Goal: Task Accomplishment & Management: Manage account settings

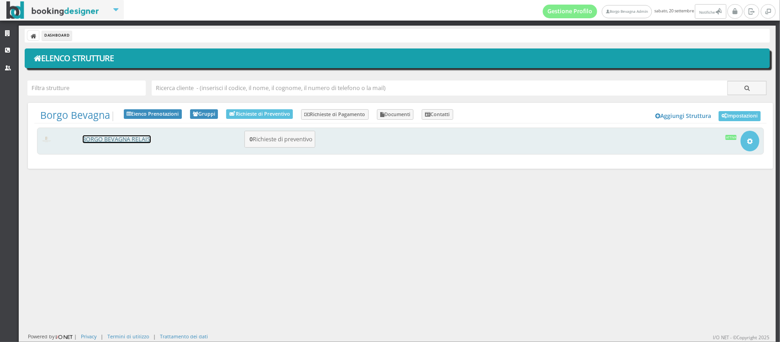
drag, startPoint x: 0, startPoint y: 0, endPoint x: 115, endPoint y: 140, distance: 181.1
click at [115, 140] on link "BORGO BEVAGNA RELAIS" at bounding box center [117, 139] width 68 height 8
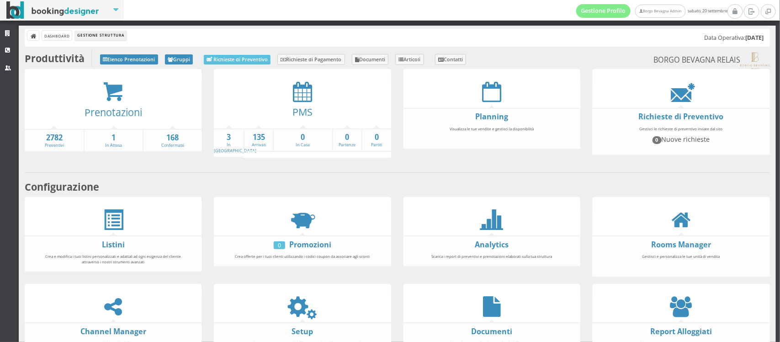
click at [295, 102] on div "PMS" at bounding box center [302, 115] width 177 height 26
click at [295, 83] on icon at bounding box center [302, 91] width 19 height 21
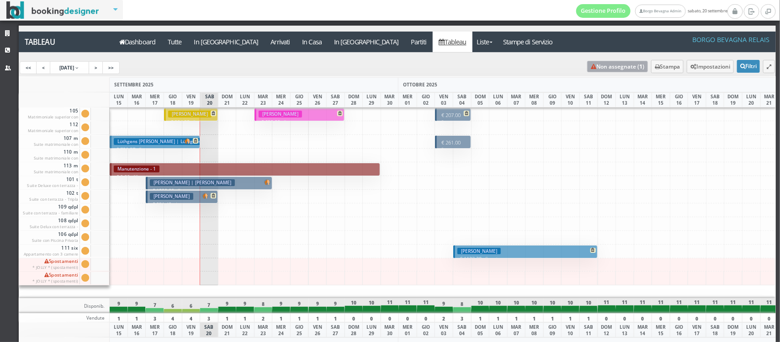
click at [587, 66] on link "Non assegnate ( 1 )" at bounding box center [617, 66] width 61 height 11
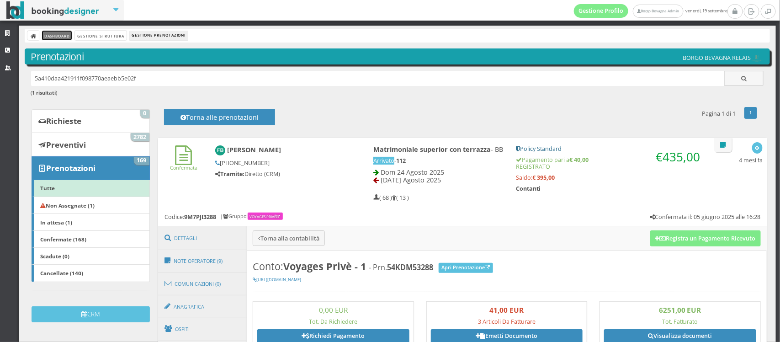
click at [64, 37] on link "Dashboard" at bounding box center [57, 36] width 30 height 10
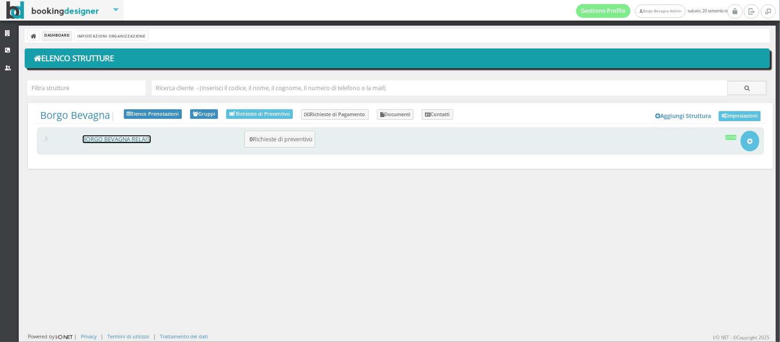
click at [122, 138] on link "BORGO BEVAGNA RELAIS" at bounding box center [117, 139] width 68 height 8
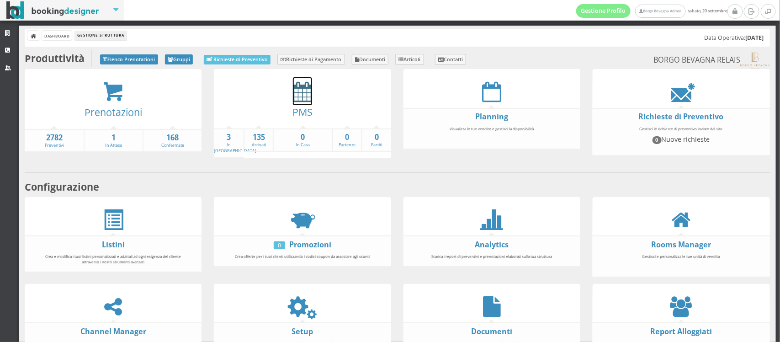
click at [298, 95] on icon at bounding box center [302, 91] width 19 height 21
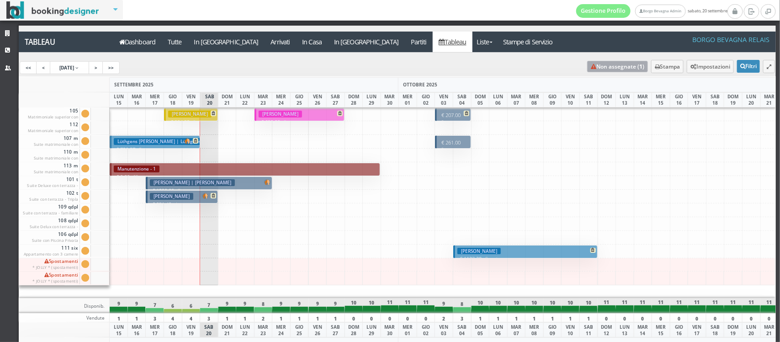
click at [593, 67] on link "Non assegnate ( 1 )" at bounding box center [617, 66] width 61 height 11
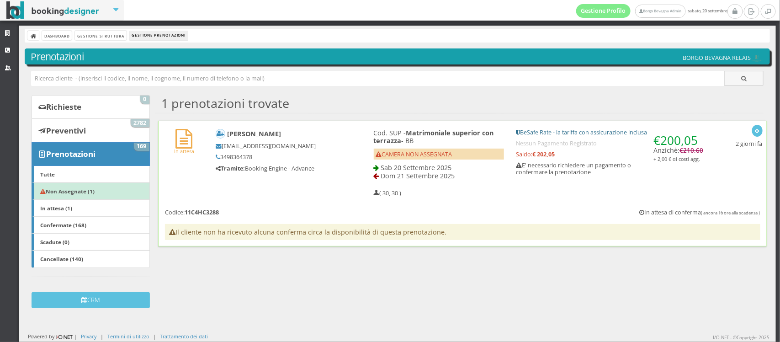
click at [171, 144] on h6 "In attesa" at bounding box center [184, 142] width 38 height 26
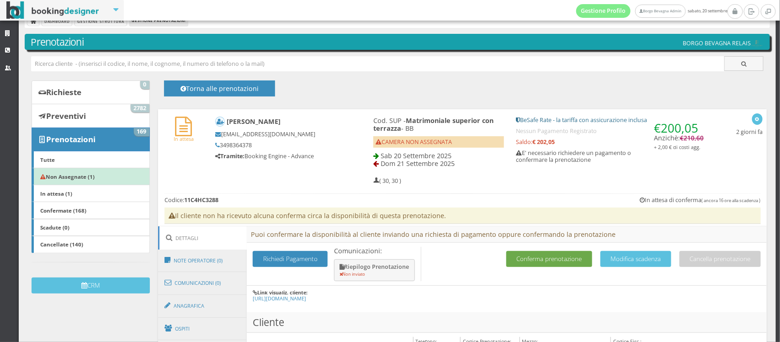
scroll to position [16, 0]
